Goal: Task Accomplishment & Management: Manage account settings

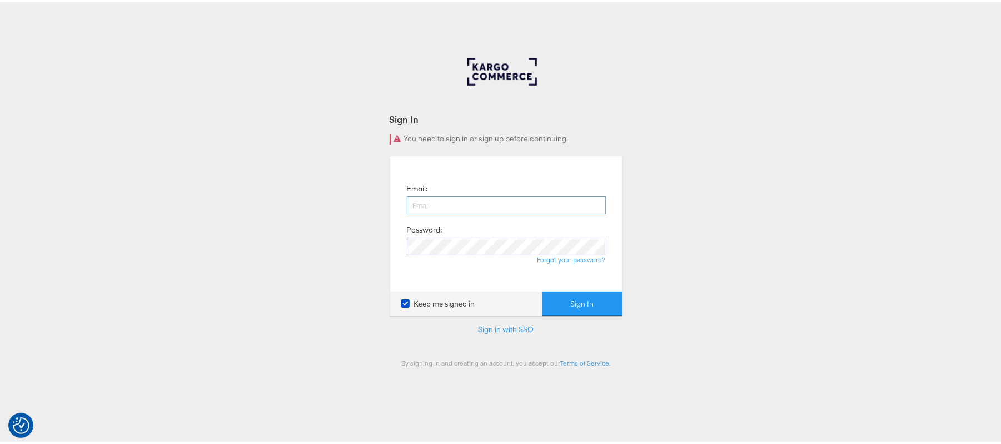
click at [448, 203] on input "email" at bounding box center [506, 203] width 199 height 18
type input "sanjana.pradhan@kargo.com"
click at [568, 305] on button "Sign In" at bounding box center [583, 301] width 80 height 25
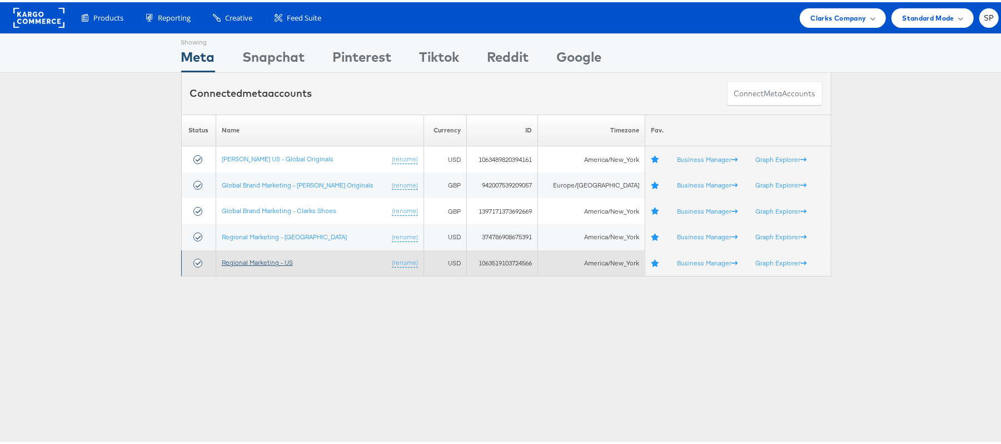
click at [260, 257] on link "Regional Marketing - US" at bounding box center [257, 260] width 71 height 8
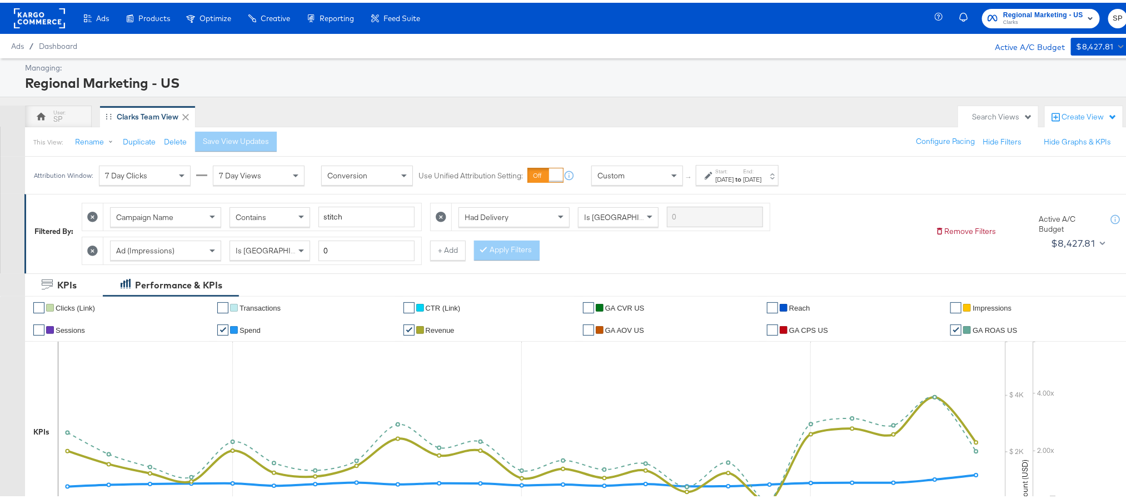
click at [95, 252] on icon at bounding box center [92, 248] width 11 height 11
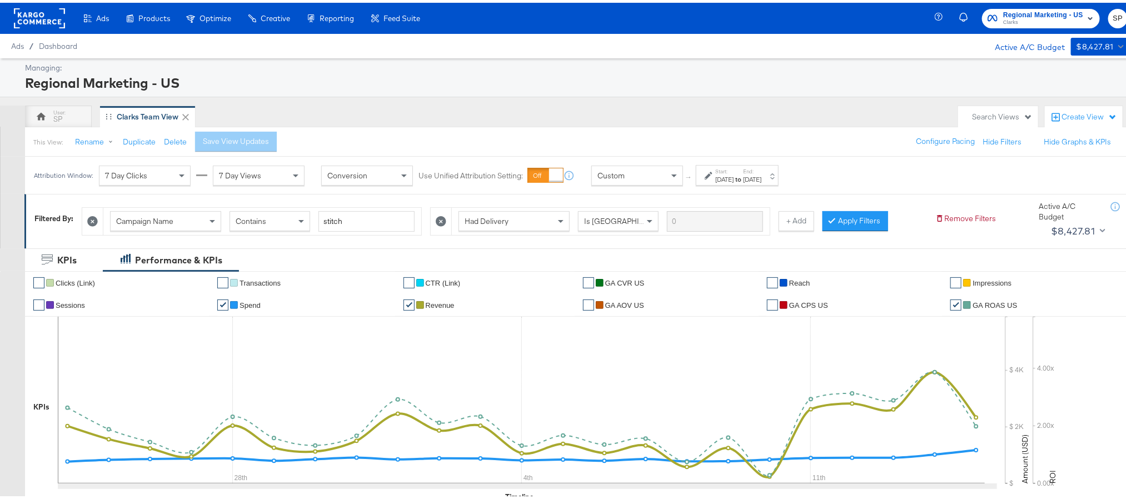
click at [444, 223] on icon at bounding box center [441, 218] width 11 height 11
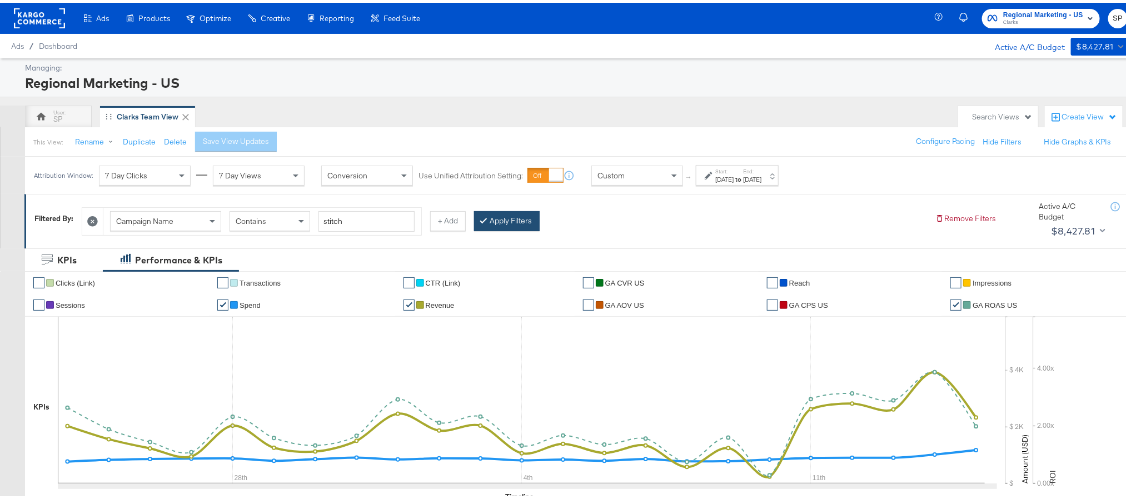
click at [509, 221] on button "Apply Filters" at bounding box center [507, 218] width 66 height 20
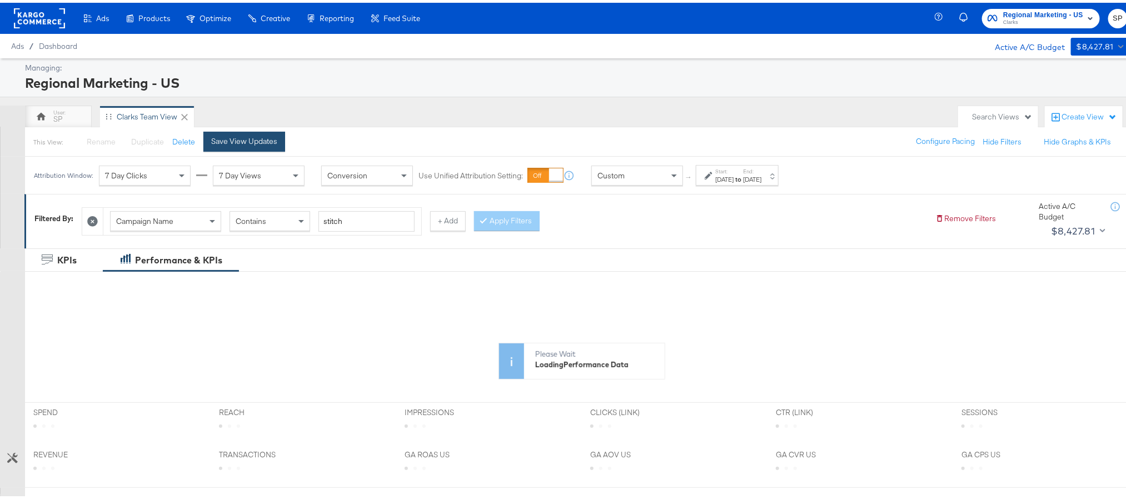
click at [227, 139] on div "Save View Updates" at bounding box center [244, 138] width 66 height 11
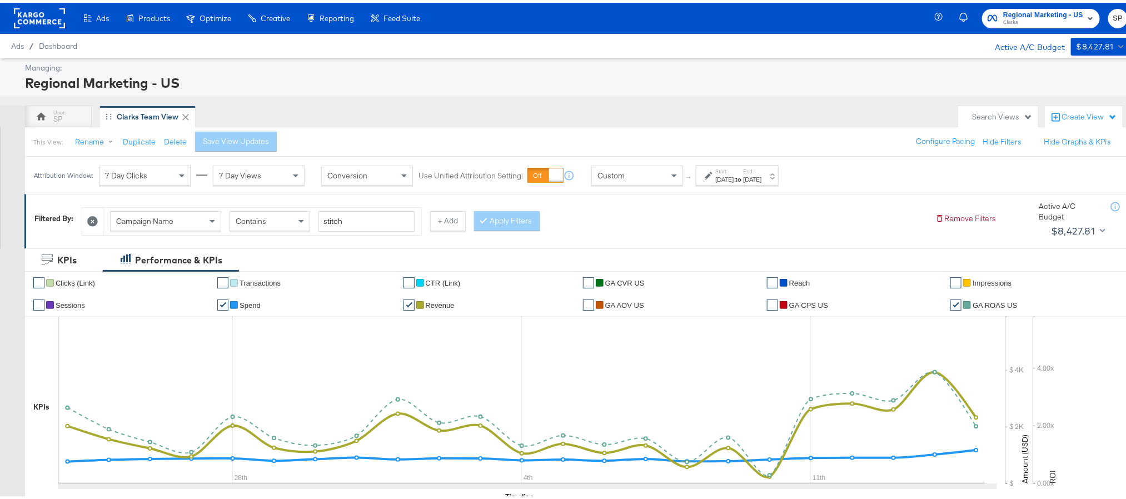
click at [44, 13] on rect at bounding box center [39, 16] width 51 height 20
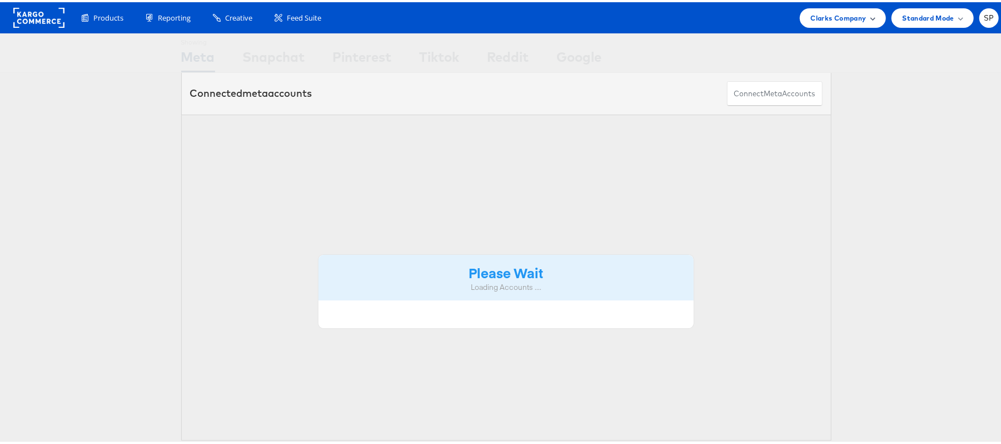
click at [841, 18] on span "Clarks Company" at bounding box center [839, 16] width 56 height 12
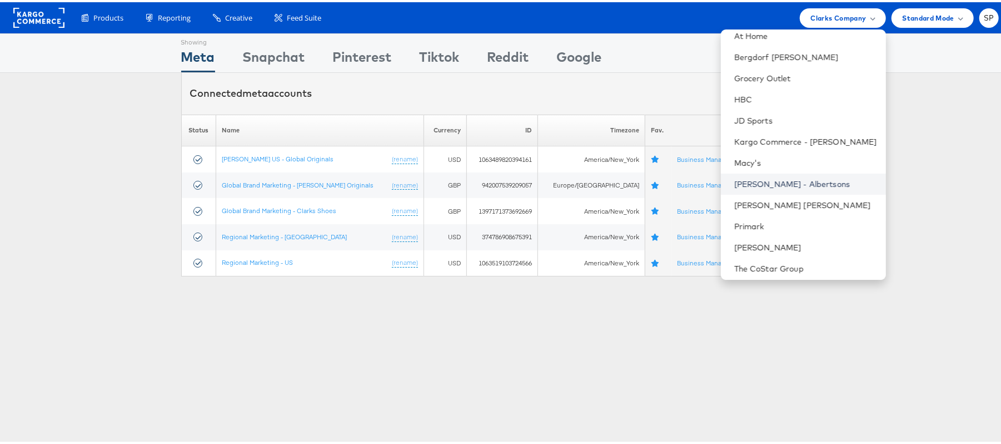
scroll to position [96, 0]
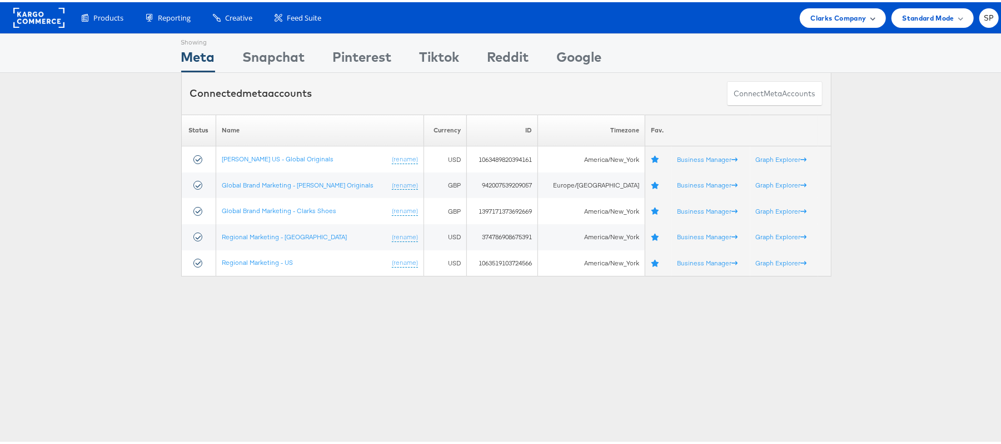
click at [830, 21] on div "Clarks Company" at bounding box center [843, 15] width 86 height 19
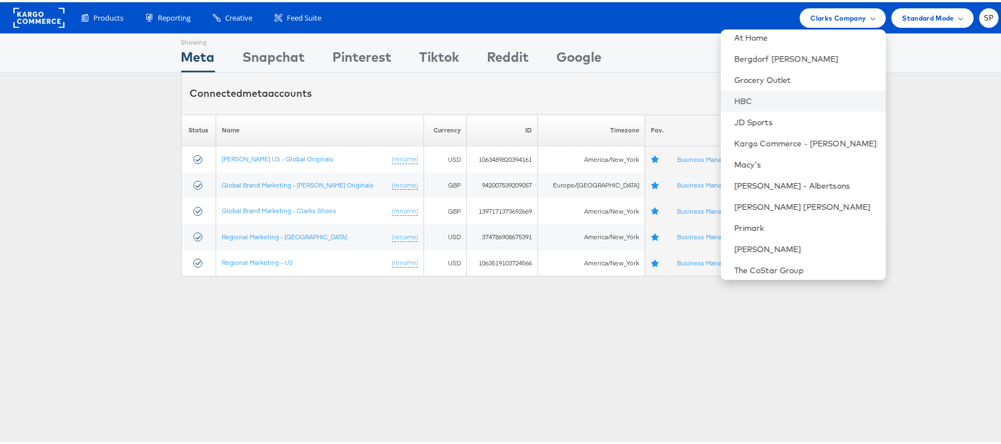
scroll to position [96, 0]
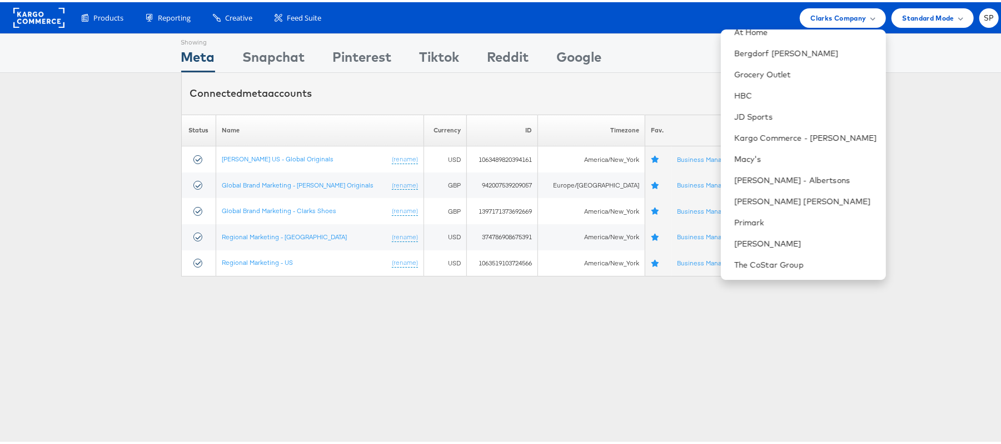
click at [670, 339] on div "Showing Meta Showing [GEOGRAPHIC_DATA] Showing Pinterest Showing Tiktok Showing…" at bounding box center [506, 309] width 1012 height 556
